Goal: Information Seeking & Learning: Stay updated

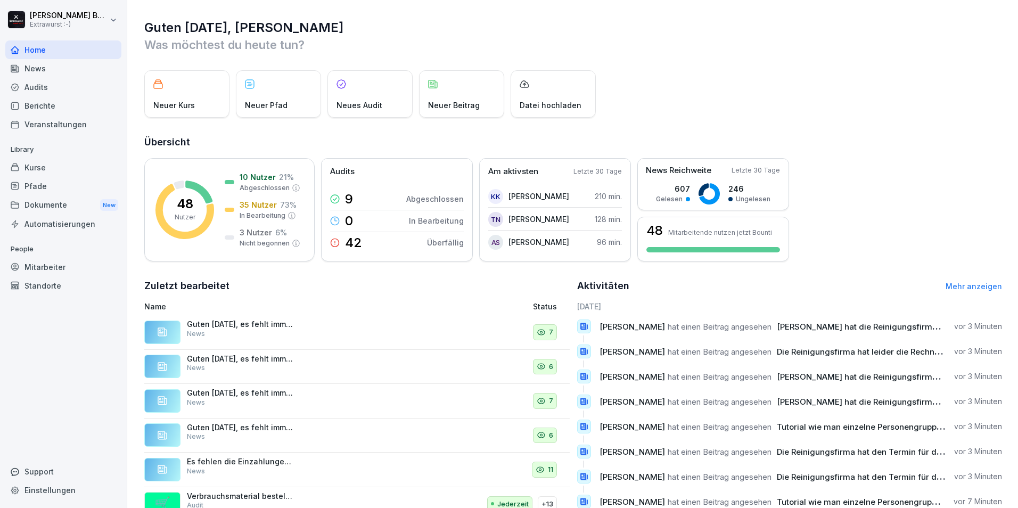
click at [26, 68] on div "News" at bounding box center [63, 68] width 116 height 19
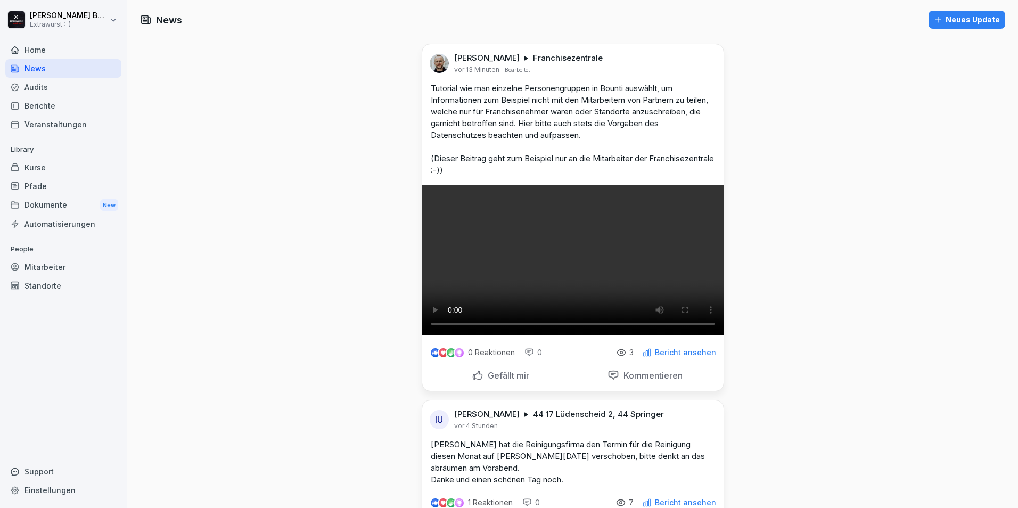
click at [623, 355] on icon at bounding box center [621, 352] width 8 height 6
click at [620, 357] on icon at bounding box center [621, 353] width 10 height 10
click at [666, 357] on p "Bericht ansehen" at bounding box center [685, 352] width 61 height 9
drag, startPoint x: 648, startPoint y: 397, endPoint x: 788, endPoint y: 408, distance: 140.9
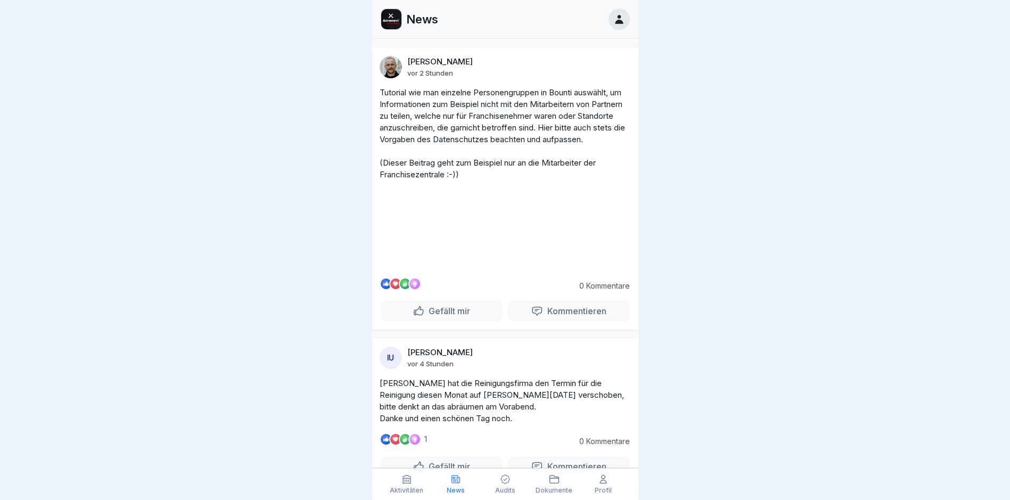
click at [501, 269] on video at bounding box center [505, 229] width 160 height 80
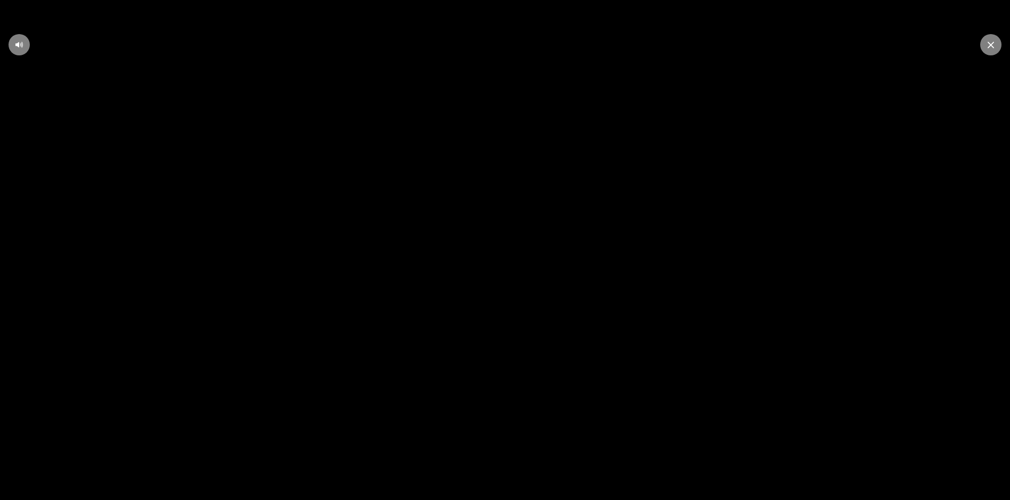
click at [734, 216] on video at bounding box center [505, 250] width 1010 height 500
